Goal: Entertainment & Leisure: Consume media (video, audio)

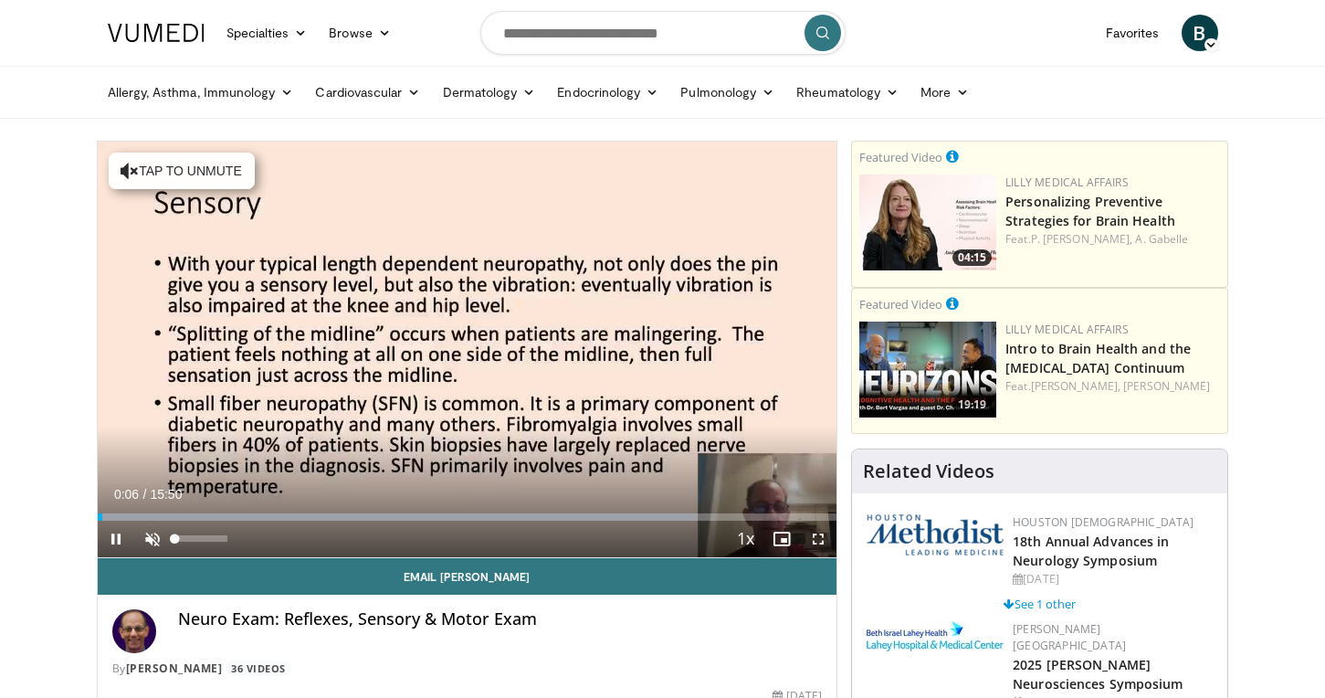
click at [155, 532] on span "Video Player" at bounding box center [152, 539] width 37 height 37
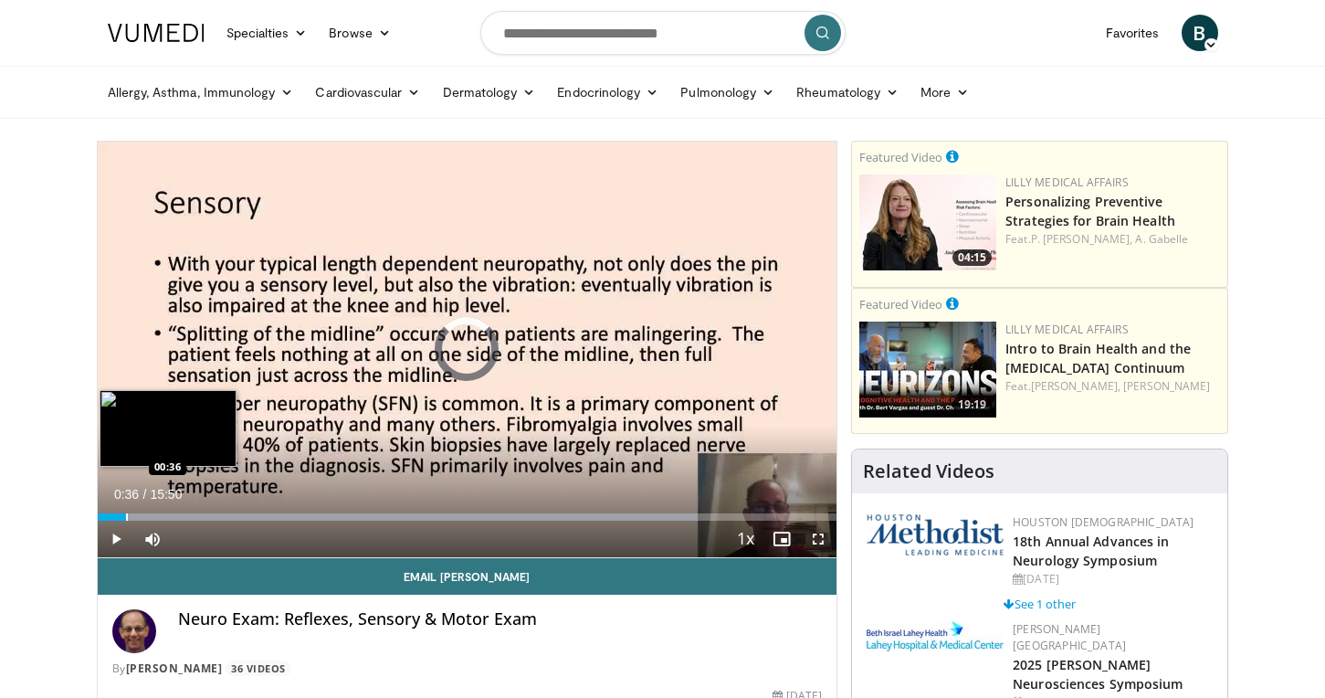
click at [126, 520] on div "Progress Bar" at bounding box center [127, 516] width 2 height 7
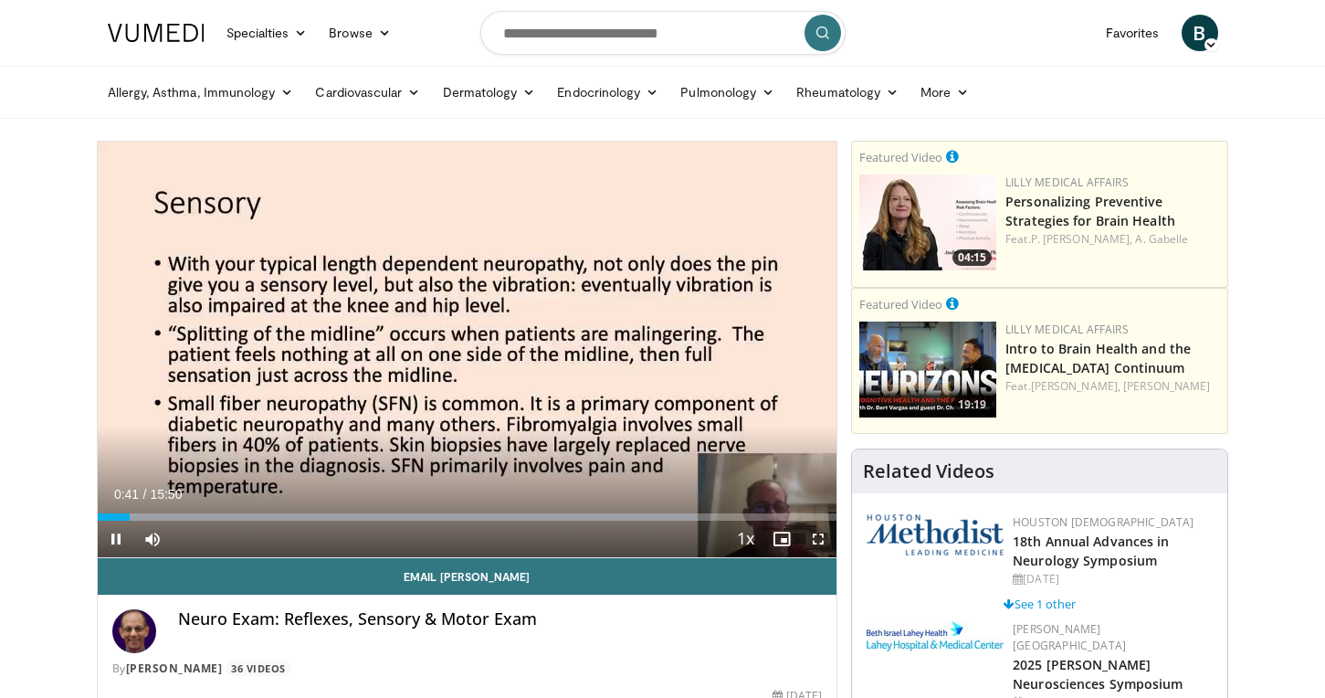
click at [121, 533] on span "Video Player" at bounding box center [116, 539] width 37 height 37
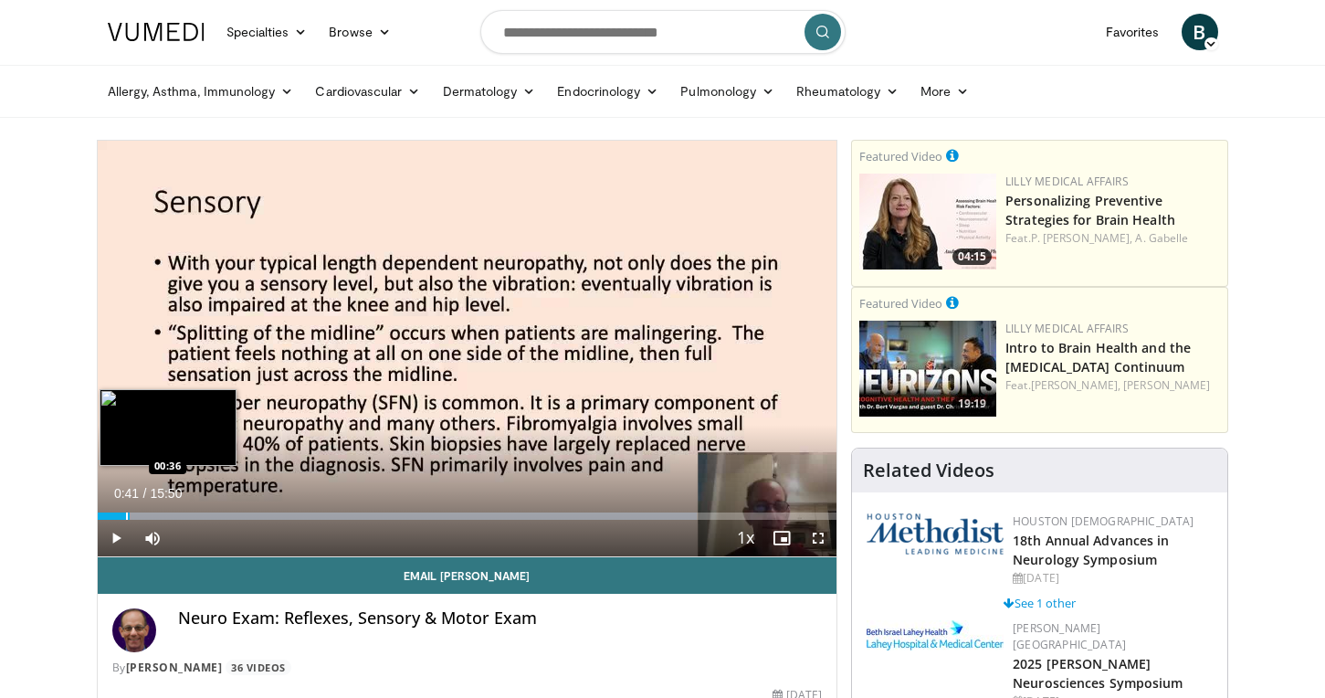
click at [126, 519] on div "Progress Bar" at bounding box center [127, 515] width 2 height 7
click at [118, 517] on div "Progress Bar" at bounding box center [119, 515] width 2 height 7
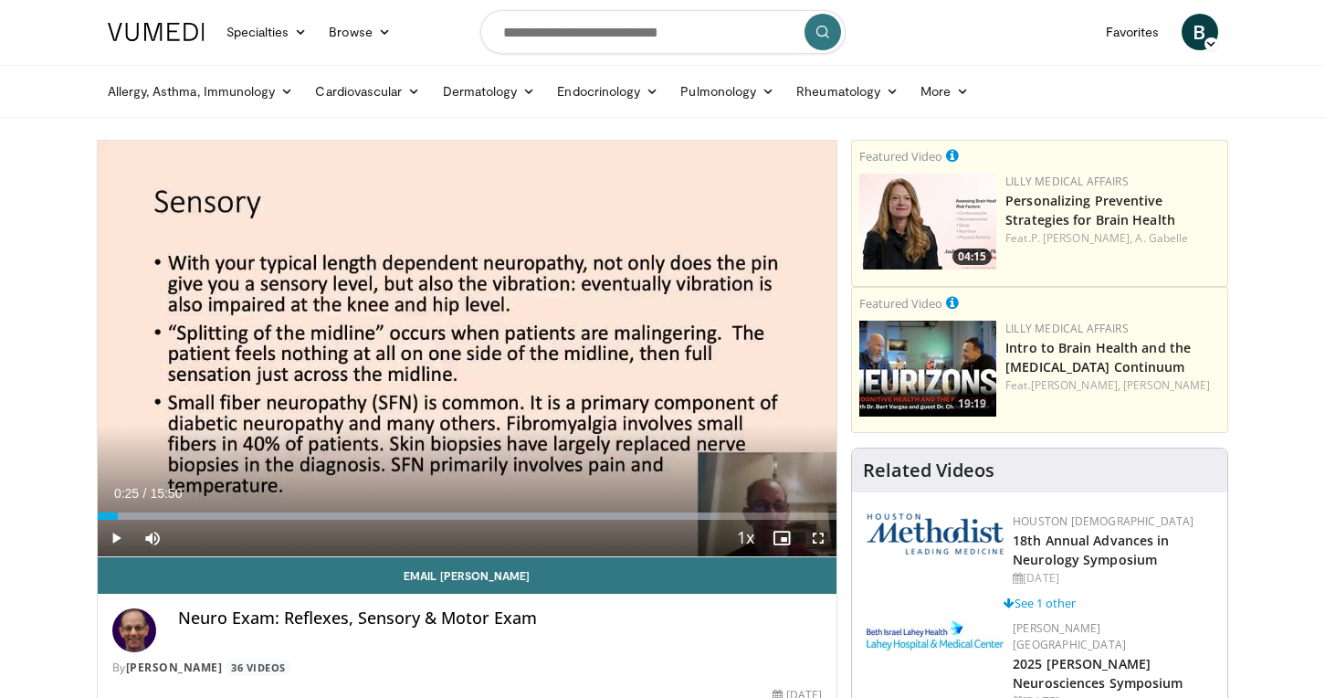
scroll to position [2, 0]
